Goal: Task Accomplishment & Management: Manage account settings

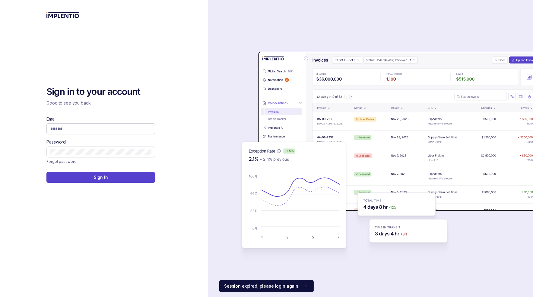
click at [73, 129] on input "Email" at bounding box center [100, 129] width 101 height 6
click at [0, 296] on com-1password-button at bounding box center [0, 297] width 0 height 0
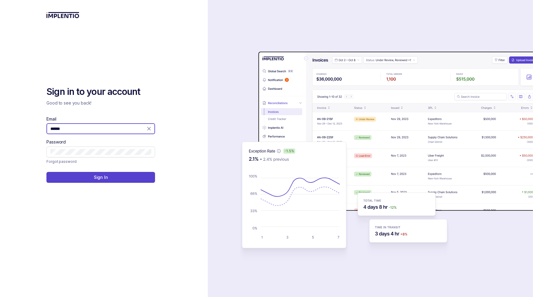
type input "*******"
